Goal: Information Seeking & Learning: Check status

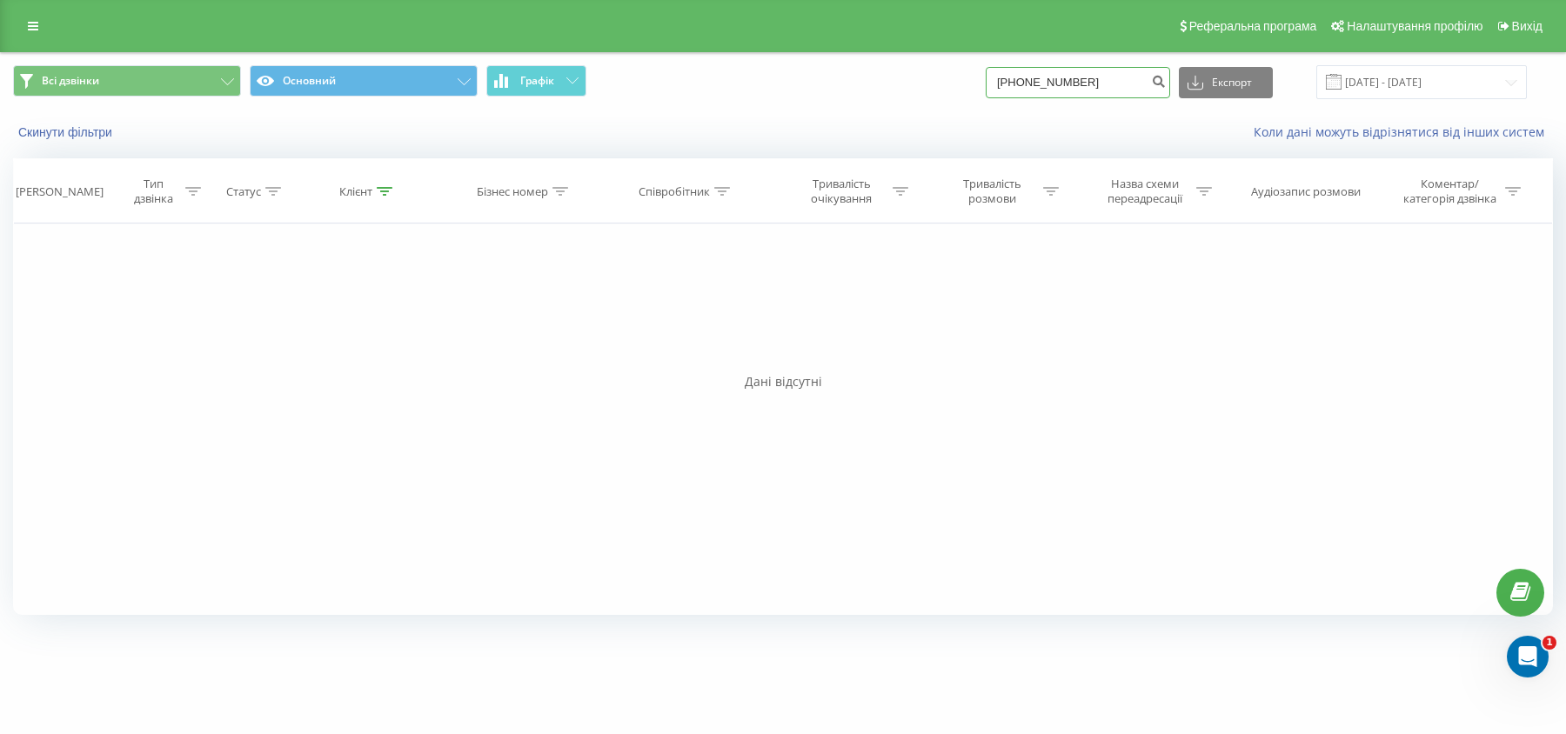
click at [1105, 75] on input "+380966534965" at bounding box center [1078, 82] width 184 height 31
paste input "380 97 757-00-7"
type input "380977570075"
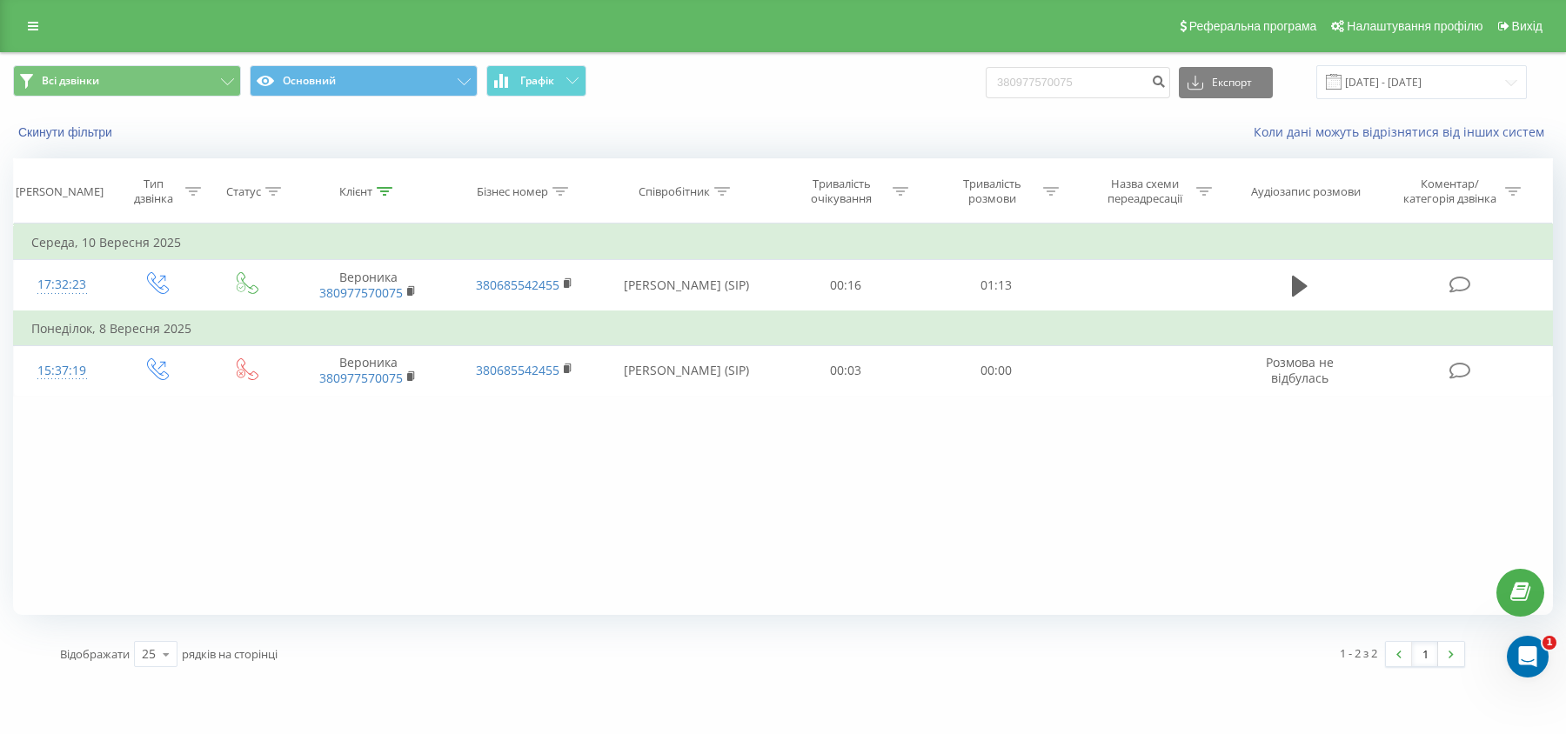
click at [336, 432] on div "Фільтрувати за умовою Дорівнює Введіть значення Скасувати OK Фільтрувати за умо…" at bounding box center [783, 420] width 1540 height 392
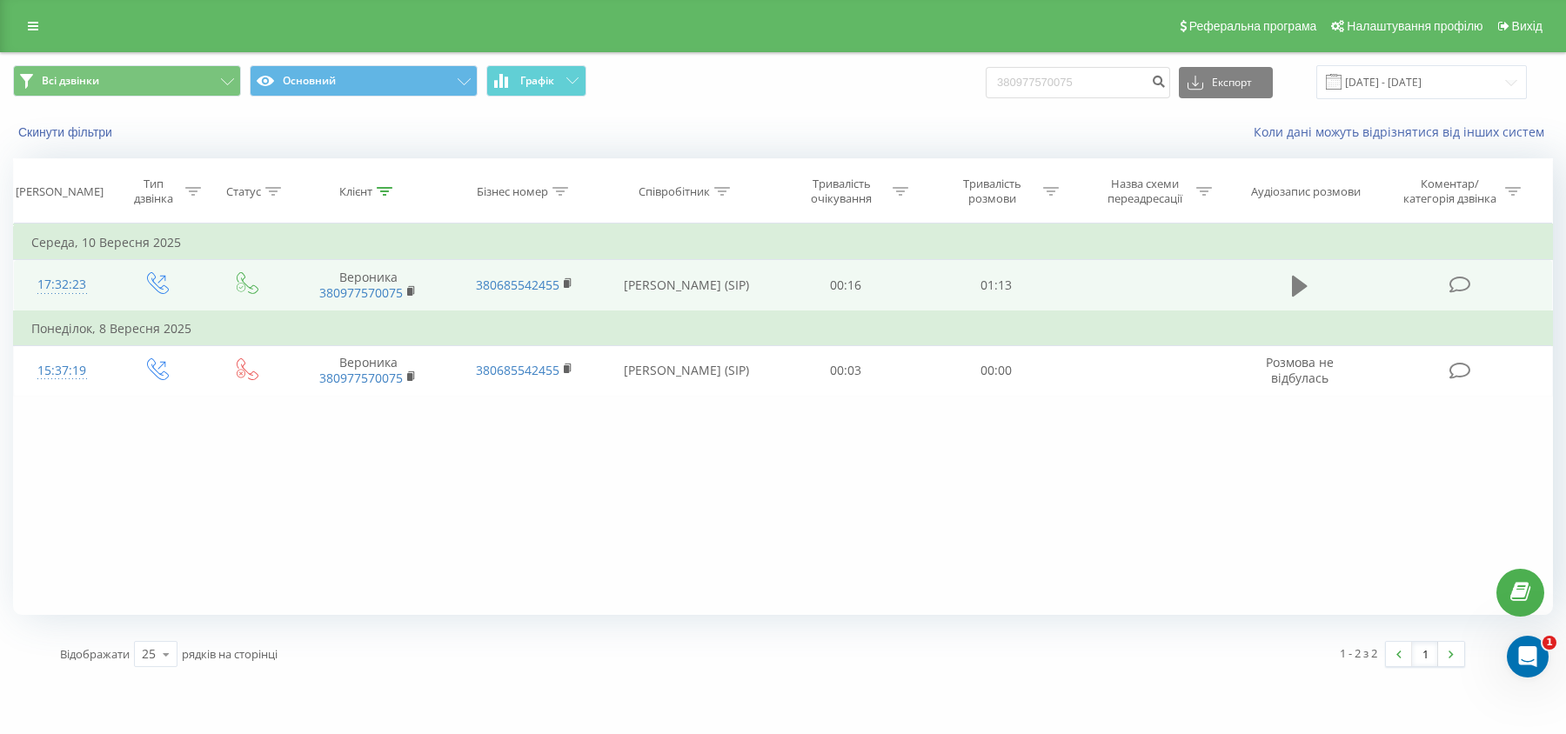
click at [1296, 298] on button at bounding box center [1300, 286] width 26 height 26
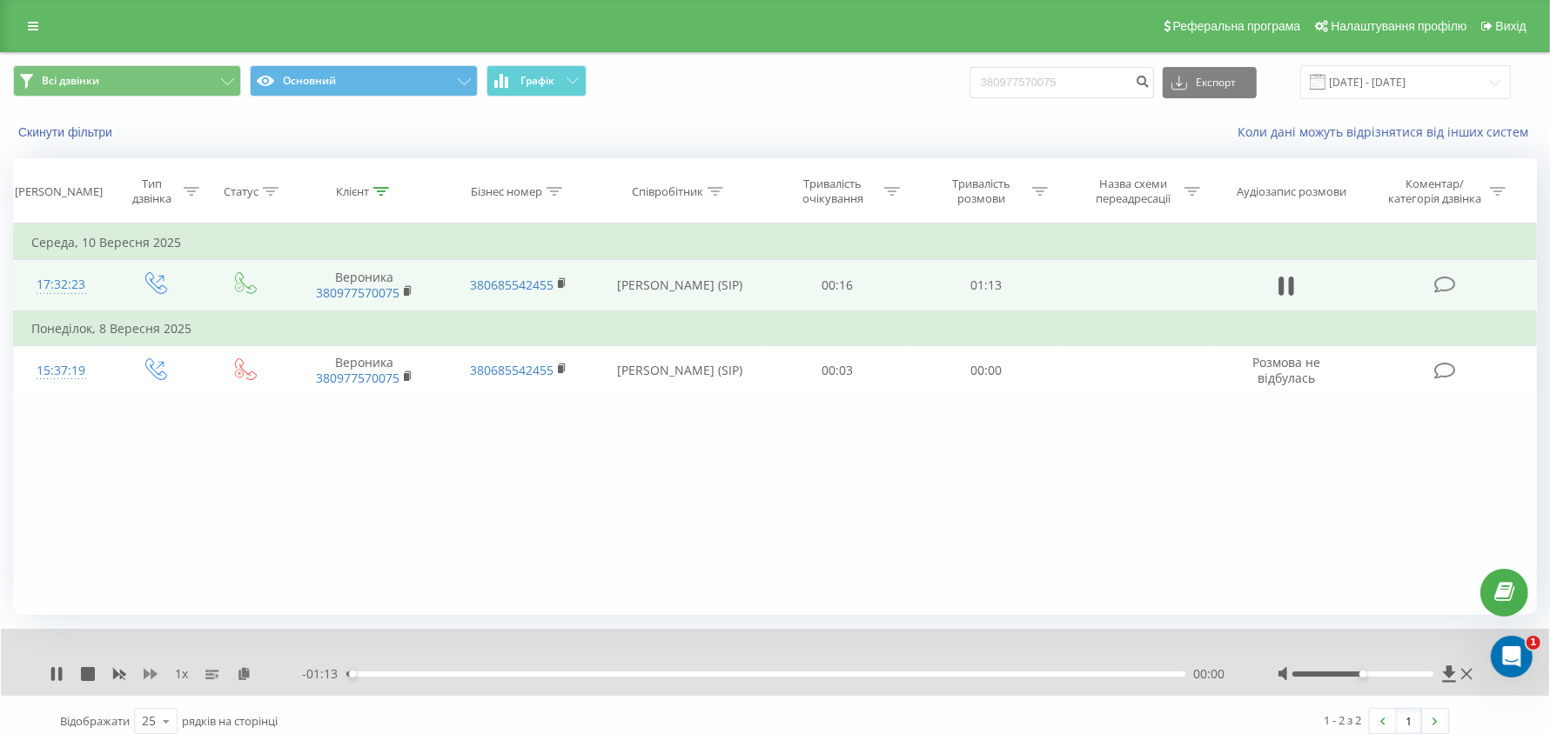
click at [157, 676] on icon at bounding box center [151, 674] width 14 height 14
click at [48, 671] on div "1.5 x - 00:17 00:56 00:56" at bounding box center [775, 662] width 1548 height 67
click at [52, 674] on icon at bounding box center [52, 674] width 3 height 14
click at [1097, 67] on input "380977570075" at bounding box center [1061, 82] width 184 height 31
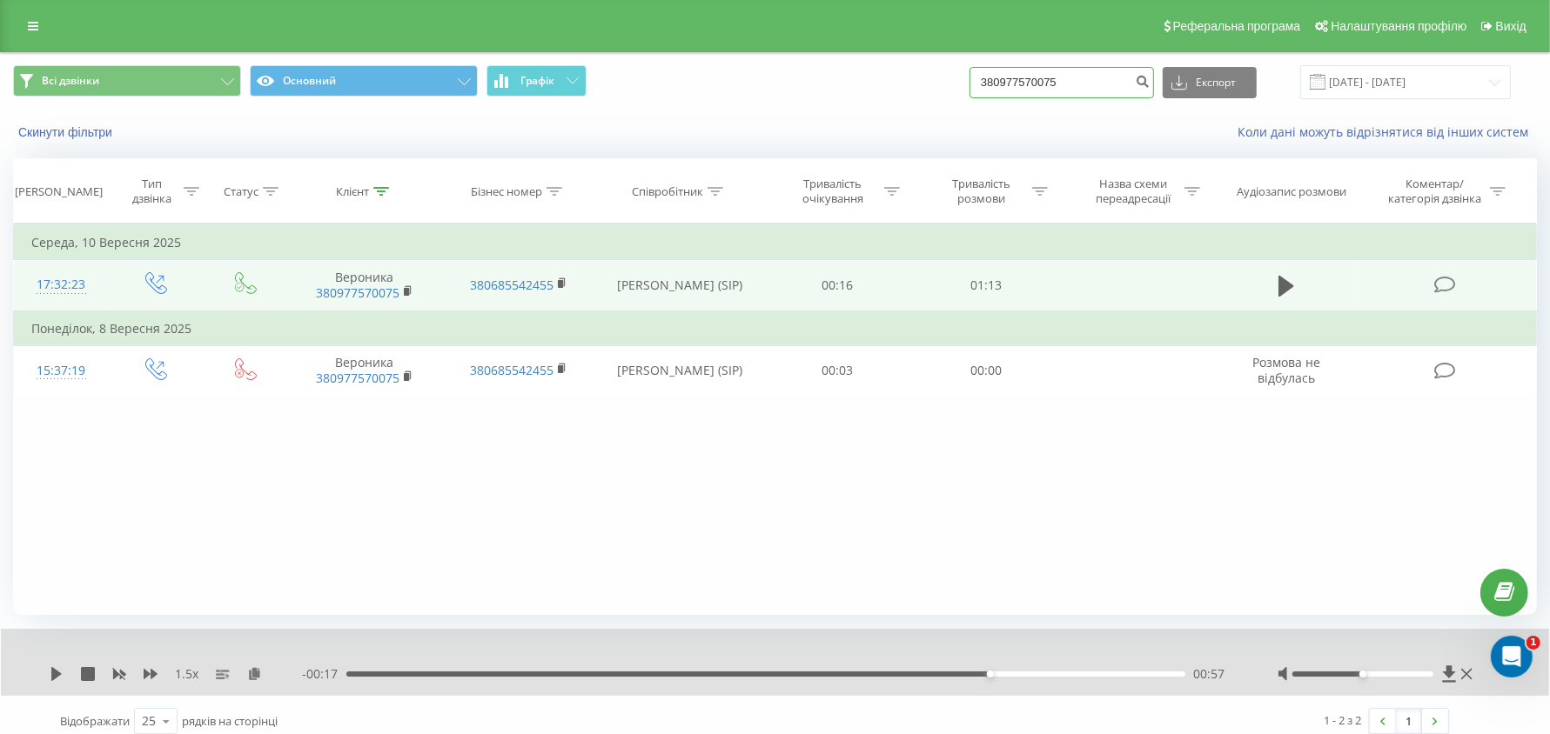
click at [1097, 67] on input "380977570075" at bounding box center [1061, 82] width 184 height 31
paste input "[PHONE_NUMBER]"
type input "380970818001"
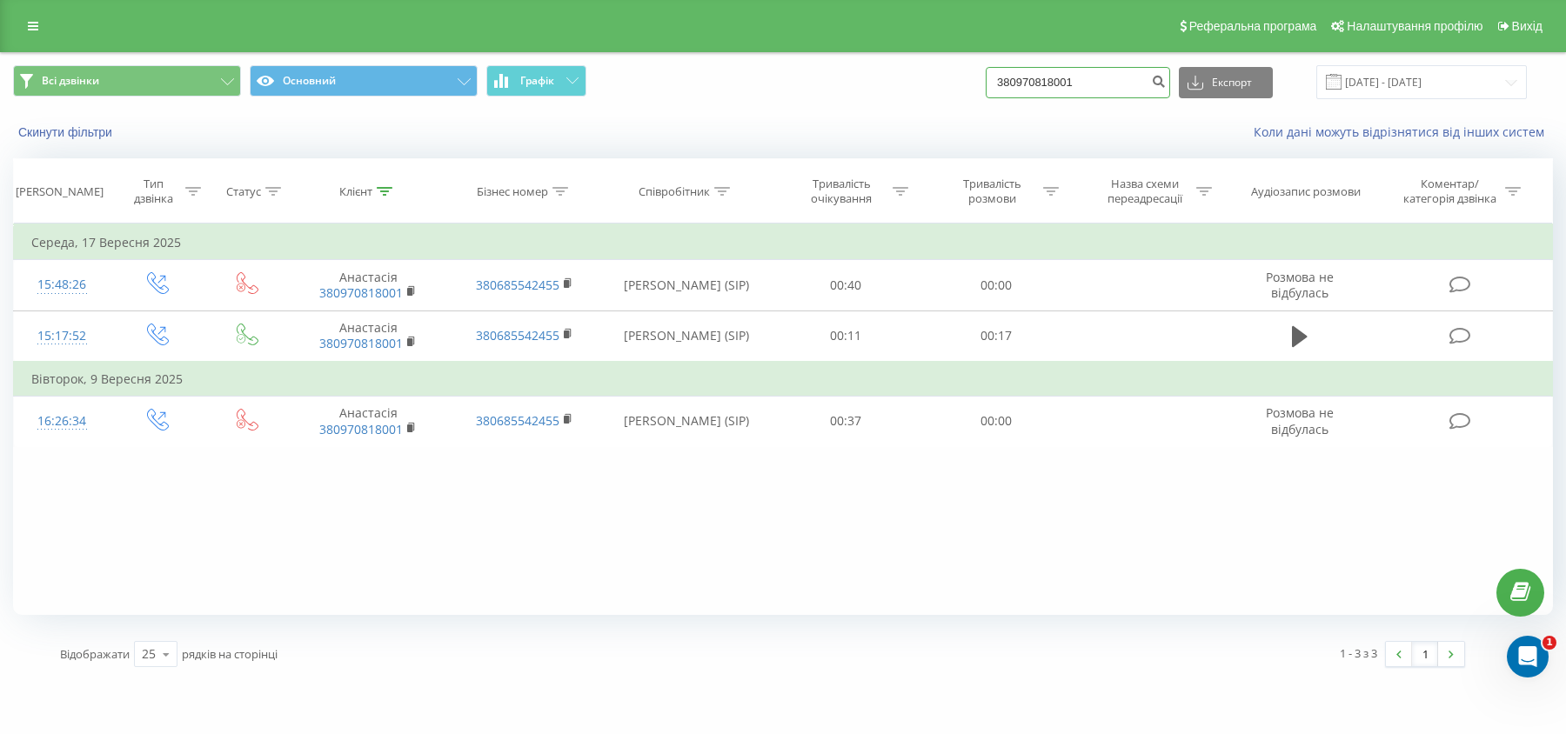
click at [1108, 78] on input "380970818001" at bounding box center [1078, 82] width 184 height 31
paste input "97 081-80-"
type input "380970818001"
